Goal: Task Accomplishment & Management: Use online tool/utility

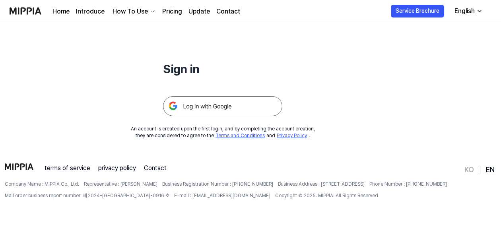
scroll to position [76, 0]
click at [260, 103] on img at bounding box center [222, 106] width 119 height 20
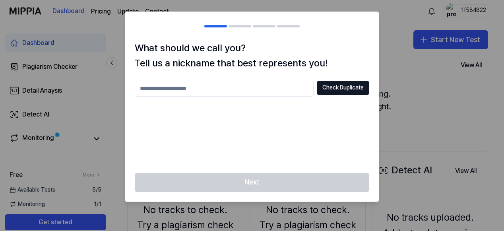
click at [399, 71] on div at bounding box center [252, 115] width 504 height 231
click at [281, 87] on input "text" at bounding box center [224, 89] width 179 height 16
type input "**********"
click at [352, 80] on div "**********" at bounding box center [252, 107] width 254 height 132
click at [351, 89] on button "Check Duplicate" at bounding box center [343, 88] width 52 height 14
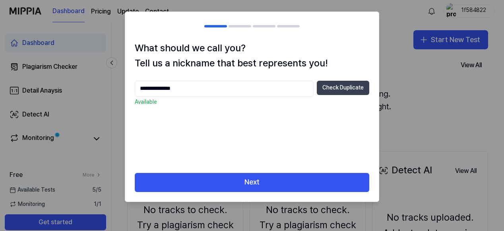
click at [343, 90] on button "Check Duplicate" at bounding box center [343, 88] width 52 height 14
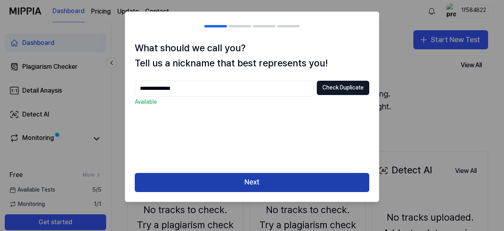
click at [286, 185] on button "Next" at bounding box center [252, 182] width 234 height 19
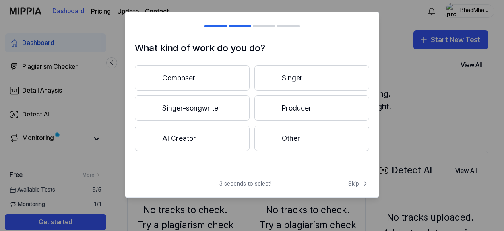
click at [272, 107] on div at bounding box center [271, 108] width 10 height 10
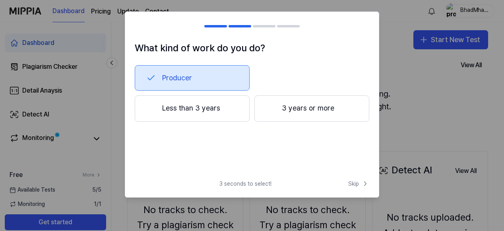
click at [229, 107] on button "Less than 3 years" at bounding box center [192, 108] width 115 height 26
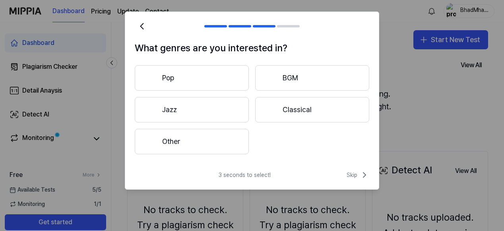
click at [230, 133] on button "Other" at bounding box center [192, 141] width 114 height 25
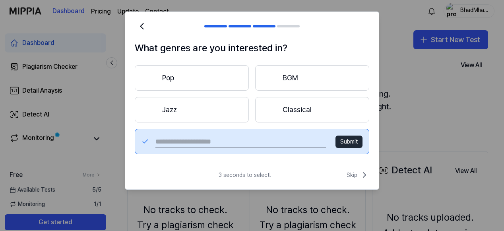
click at [283, 144] on input "text" at bounding box center [240, 141] width 170 height 13
type input "********"
click at [343, 144] on button "Submit" at bounding box center [348, 142] width 27 height 13
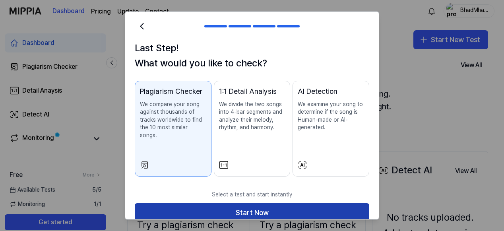
click at [325, 203] on button "Start Now" at bounding box center [252, 212] width 234 height 19
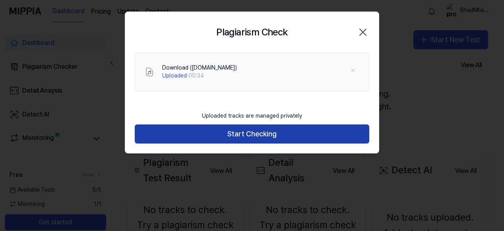
click at [267, 130] on button "Start Checking" at bounding box center [252, 133] width 234 height 19
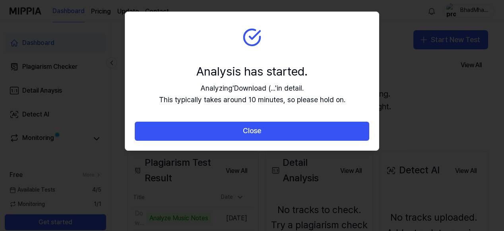
click at [267, 130] on button "Close" at bounding box center [252, 131] width 234 height 19
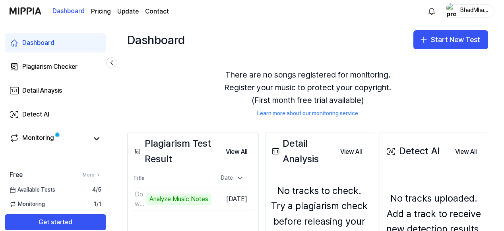
scroll to position [19, 0]
click at [93, 136] on icon at bounding box center [97, 139] width 10 height 10
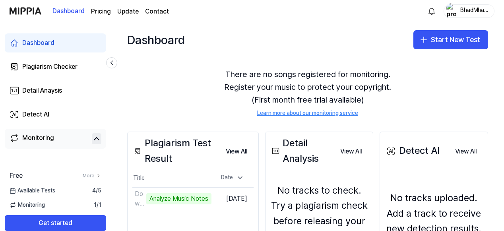
click at [70, 139] on link "Monitoring" at bounding box center [49, 138] width 79 height 11
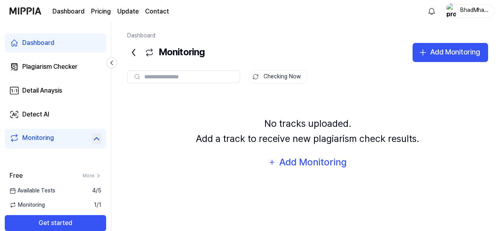
click at [128, 52] on icon at bounding box center [133, 52] width 13 height 13
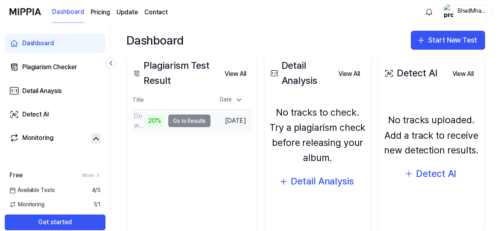
scroll to position [97, 0]
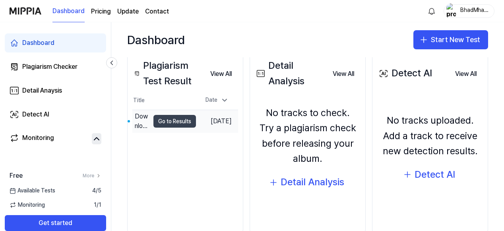
click at [176, 120] on button "Go to Results" at bounding box center [174, 121] width 43 height 13
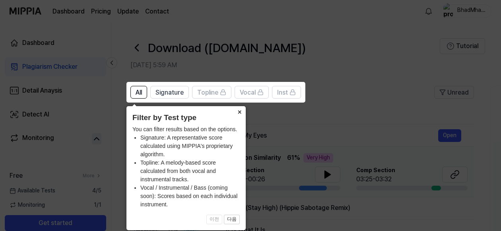
click at [238, 112] on button "×" at bounding box center [239, 111] width 13 height 11
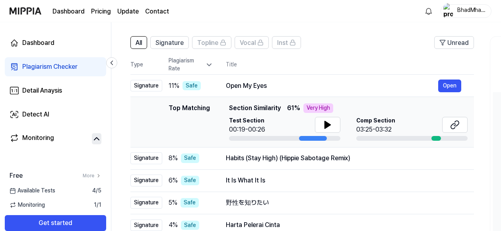
scroll to position [51, 0]
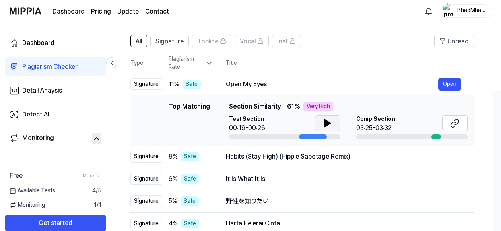
click at [321, 122] on button at bounding box center [327, 123] width 25 height 16
click at [323, 122] on icon at bounding box center [328, 123] width 10 height 10
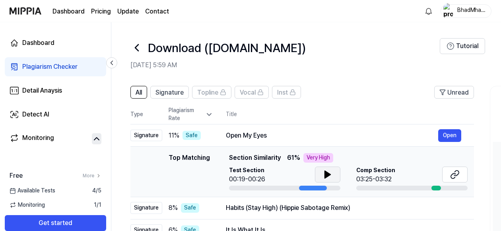
scroll to position [0, 0]
